Goal: Find contact information: Find contact information

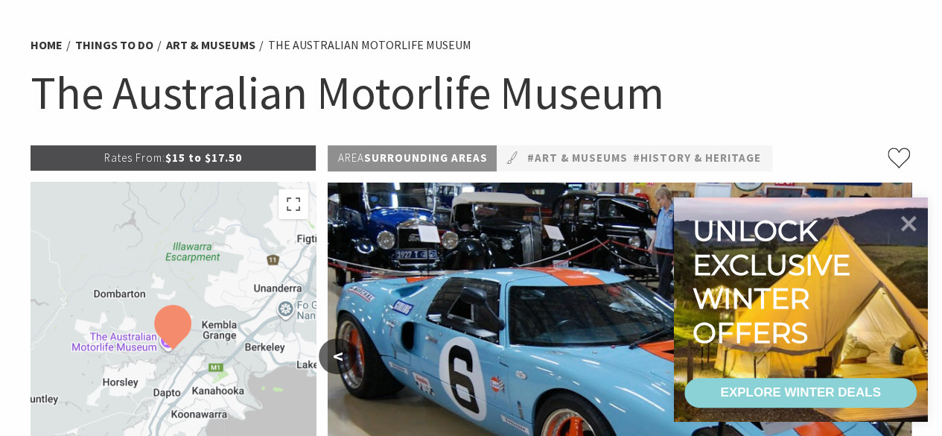
scroll to position [74, 0]
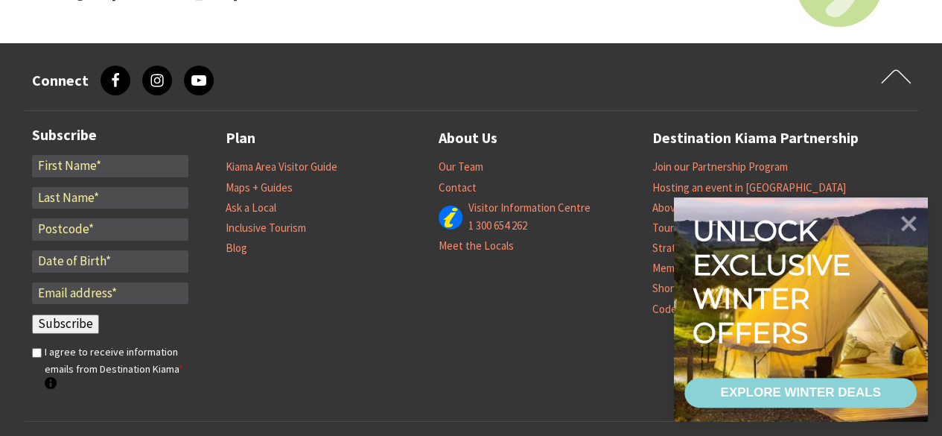
scroll to position [2532, 0]
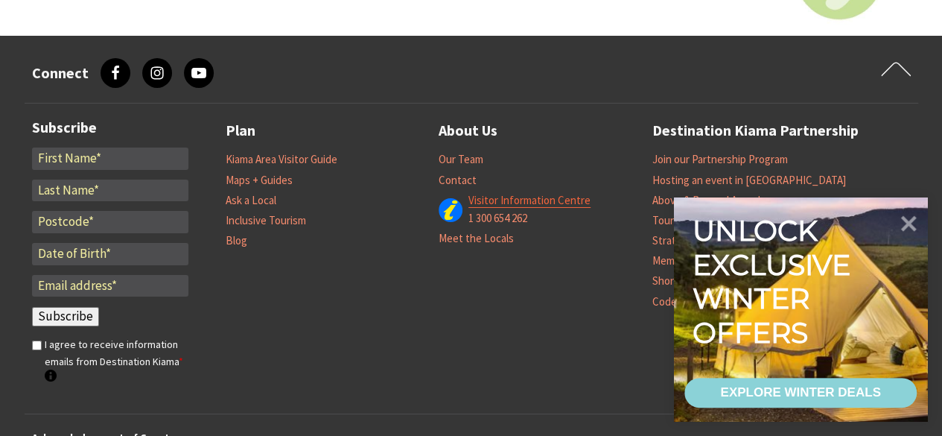
click at [488, 201] on link "Visitor Information Centre" at bounding box center [529, 200] width 122 height 15
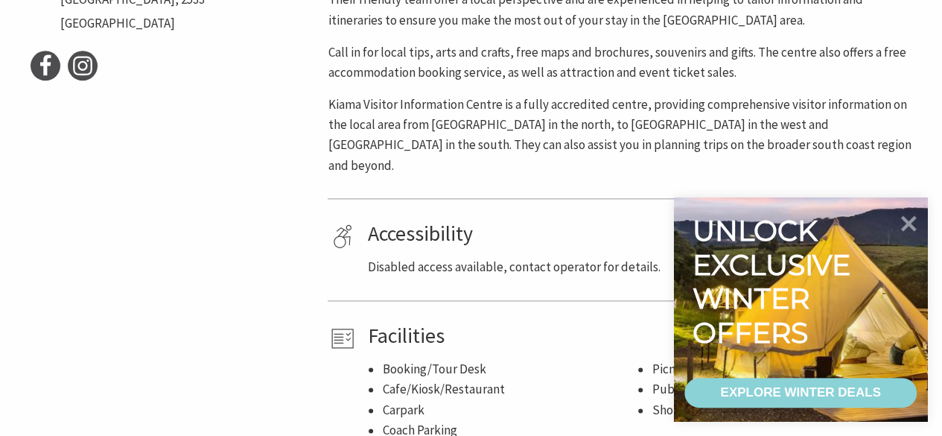
scroll to position [819, 0]
